Goal: Check status: Check status

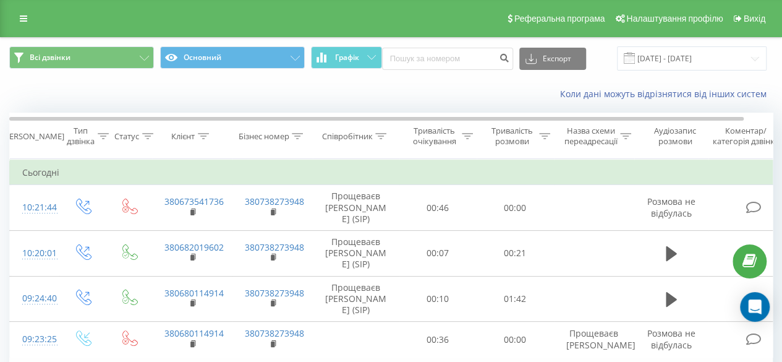
scroll to position [121, 0]
click at [657, 56] on input "[DATE] - [DATE]" at bounding box center [692, 58] width 150 height 24
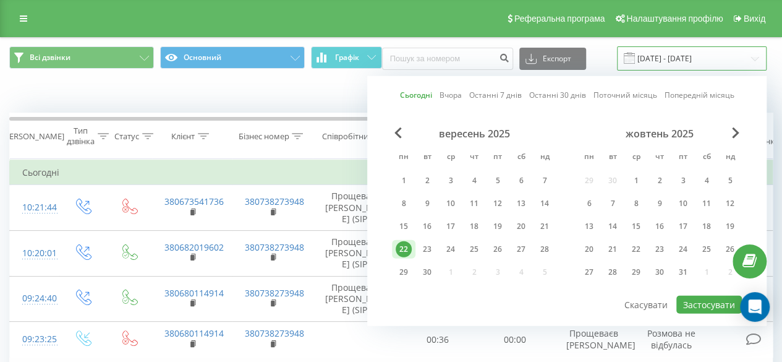
click at [657, 56] on input "[DATE] - [DATE]" at bounding box center [692, 58] width 150 height 24
click at [721, 297] on button "Застосувати" at bounding box center [709, 304] width 66 height 18
